Goal: Information Seeking & Learning: Learn about a topic

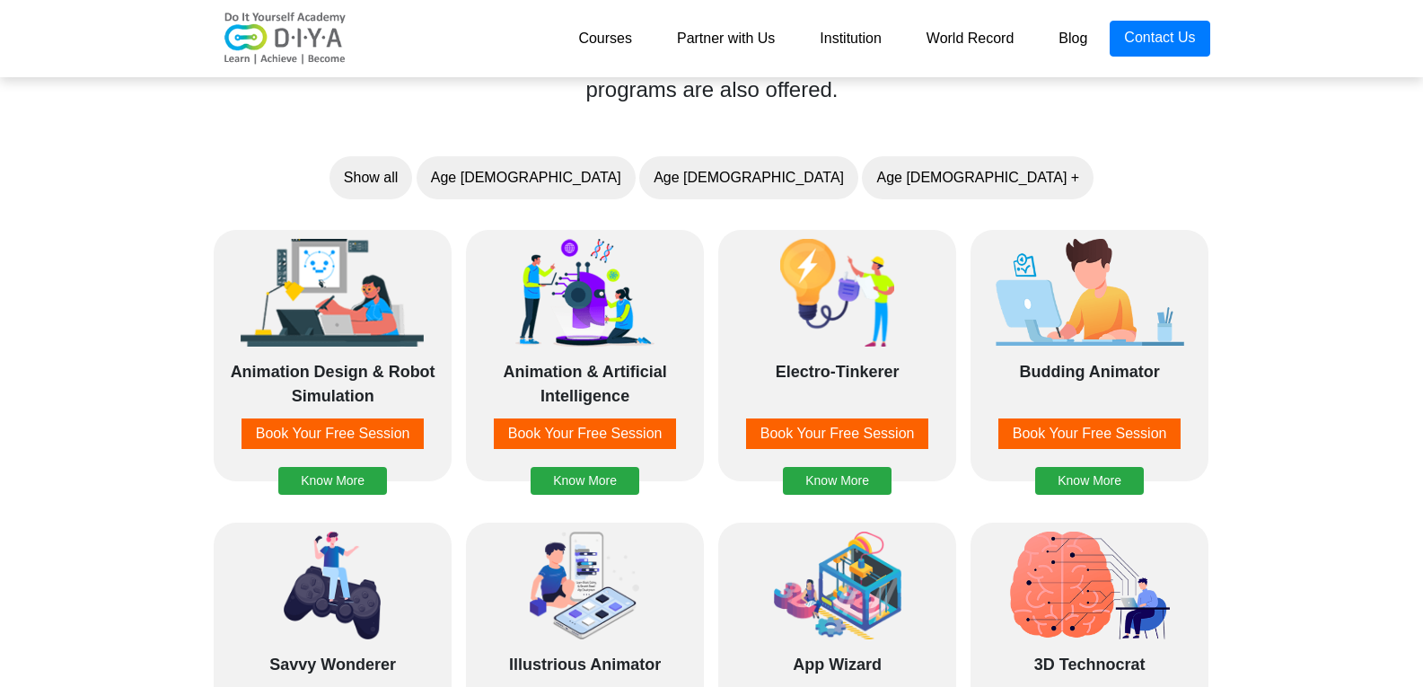
scroll to position [1436, 0]
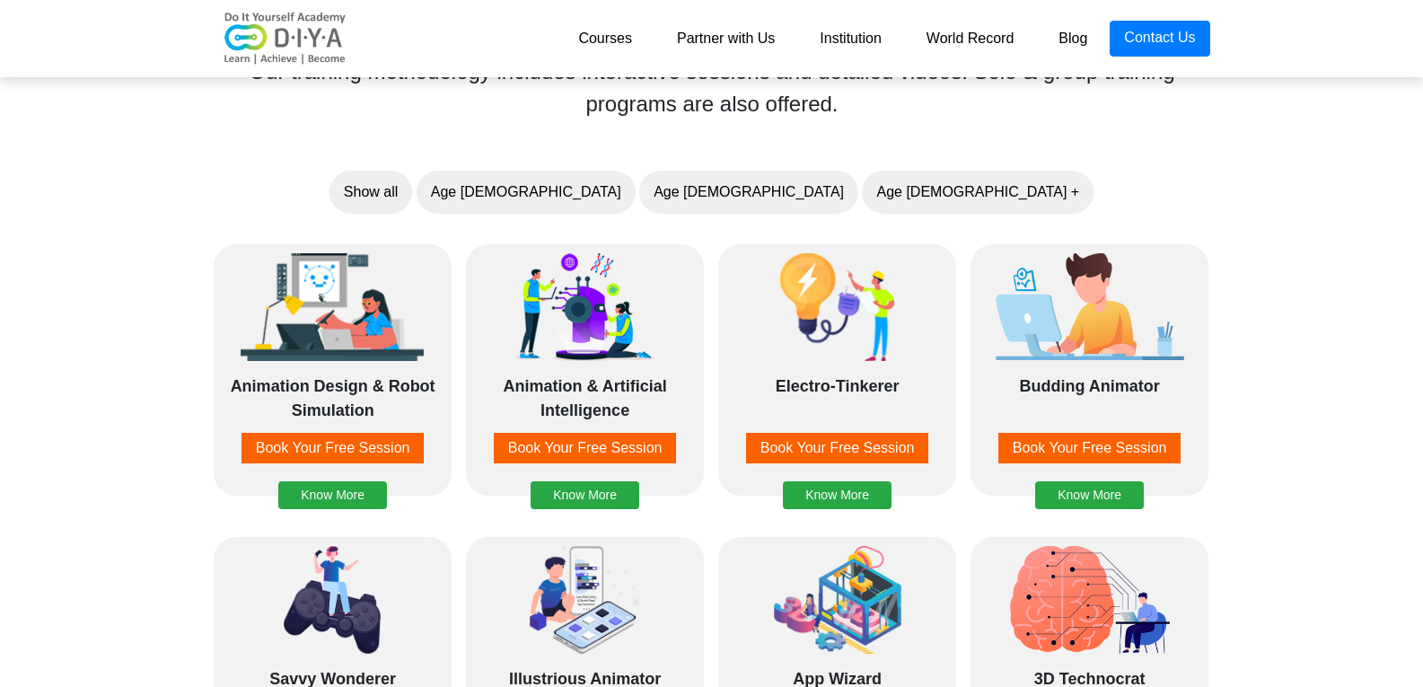
click at [964, 42] on link "World Record" at bounding box center [970, 39] width 133 height 36
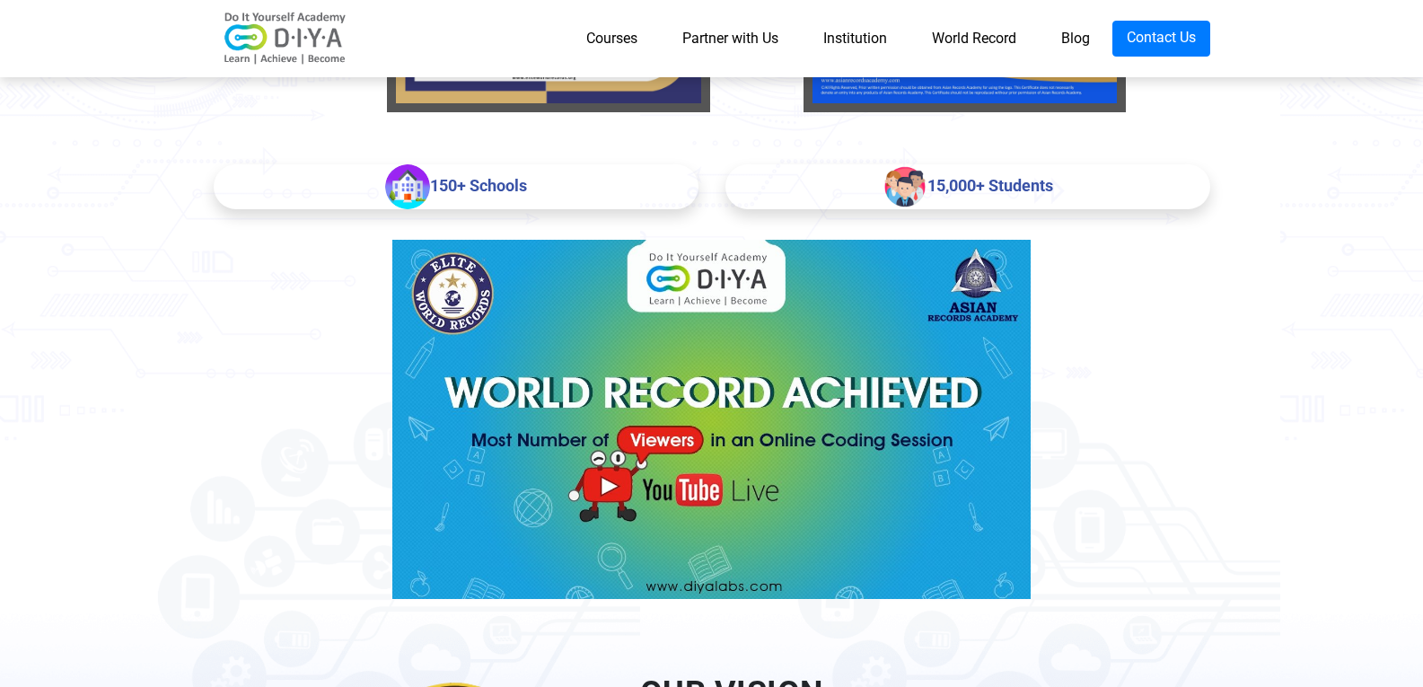
scroll to position [718, 0]
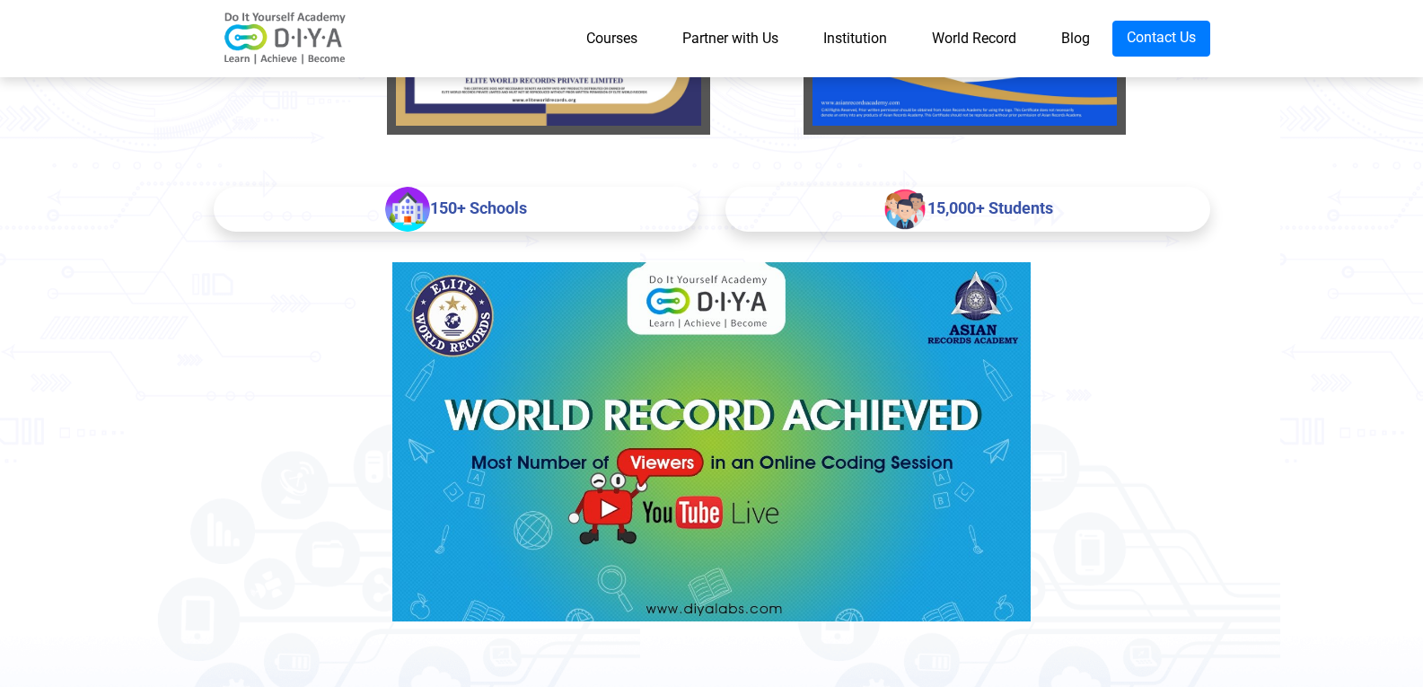
click at [654, 444] on img at bounding box center [711, 441] width 638 height 359
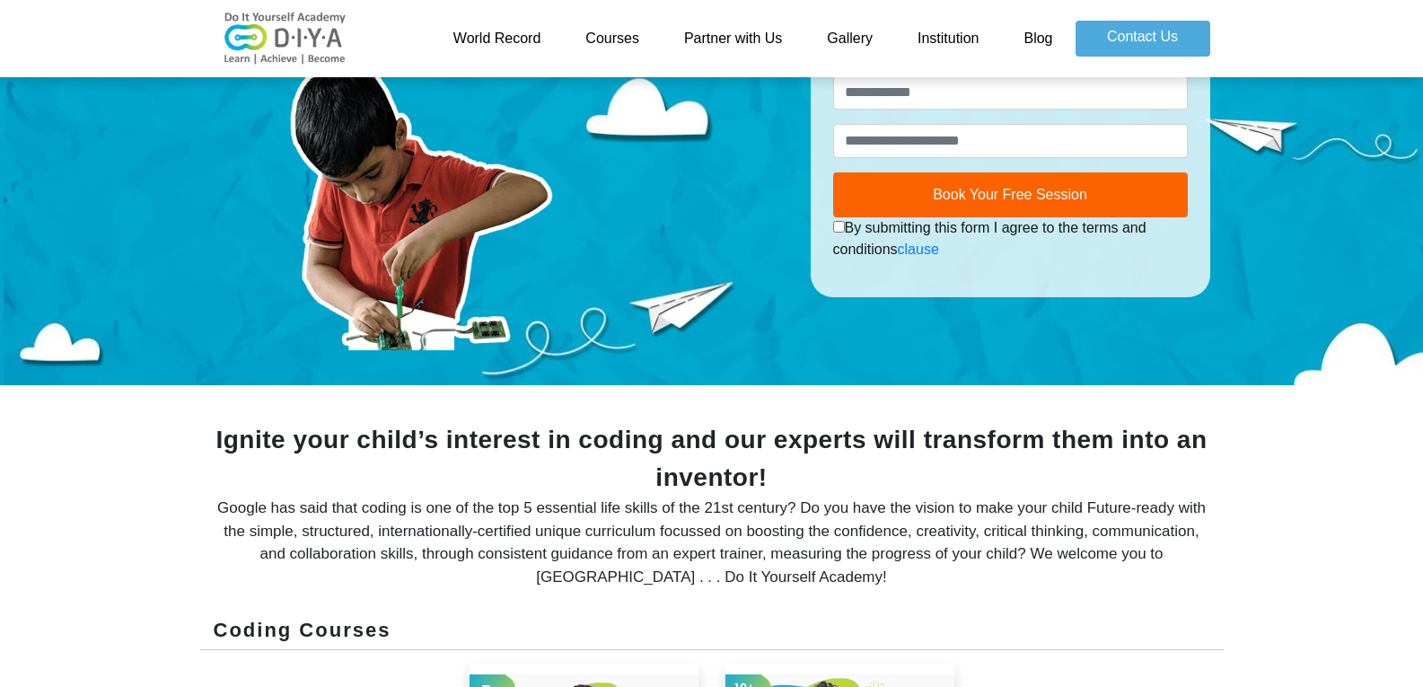
scroll to position [180, 0]
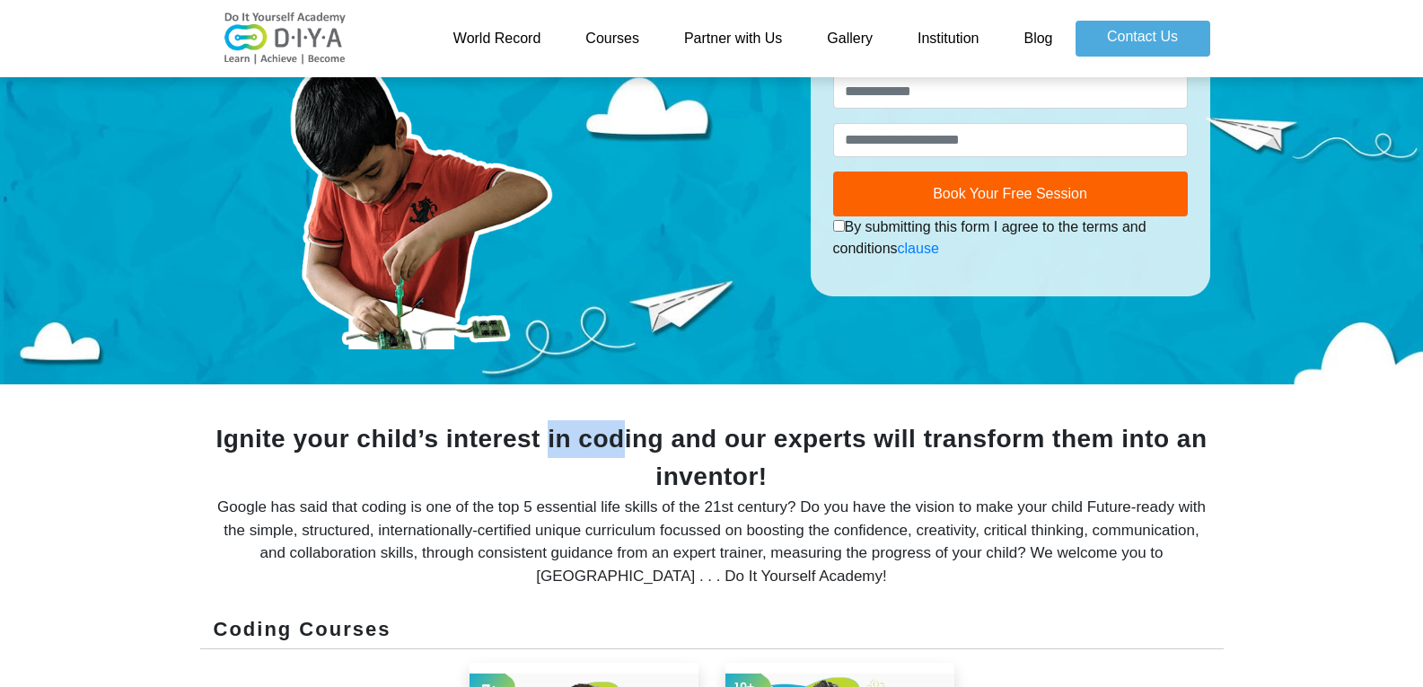
drag, startPoint x: 218, startPoint y: 449, endPoint x: 286, endPoint y: 444, distance: 68.4
click at [286, 444] on div "Ignite your child’s interest in coding and our experts will transform them into…" at bounding box center [712, 457] width 996 height 75
drag, startPoint x: 212, startPoint y: 513, endPoint x: 750, endPoint y: 556, distance: 539.4
click at [695, 583] on div "Ignite your child’s interest in coding and our experts will transform them into…" at bounding box center [711, 517] width 1023 height 194
